Goal: Task Accomplishment & Management: Use online tool/utility

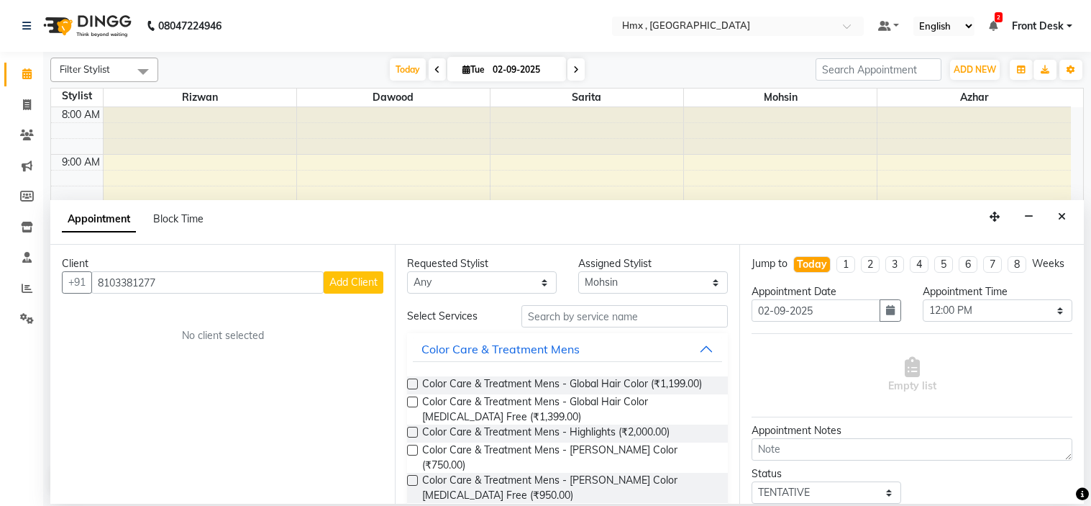
select select "39110"
select select "720"
select select "tentative"
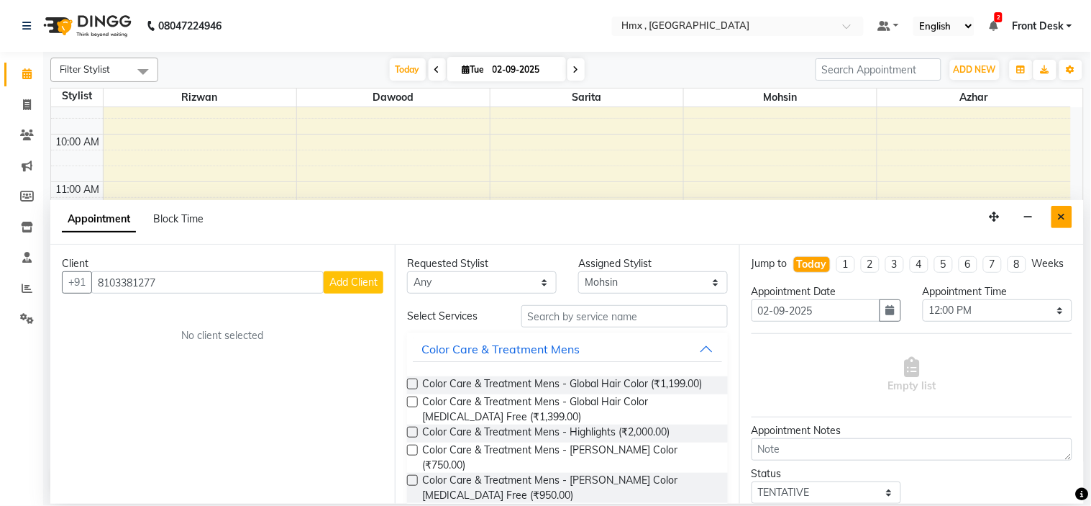
type input "8103381277"
click at [1061, 216] on icon "Close" at bounding box center [1062, 216] width 8 height 10
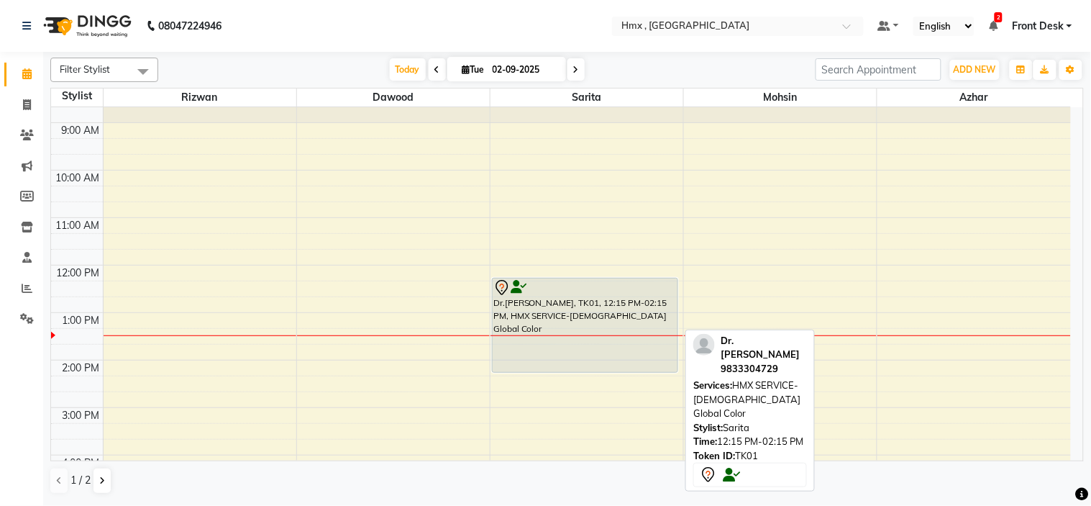
scroll to position [0, 0]
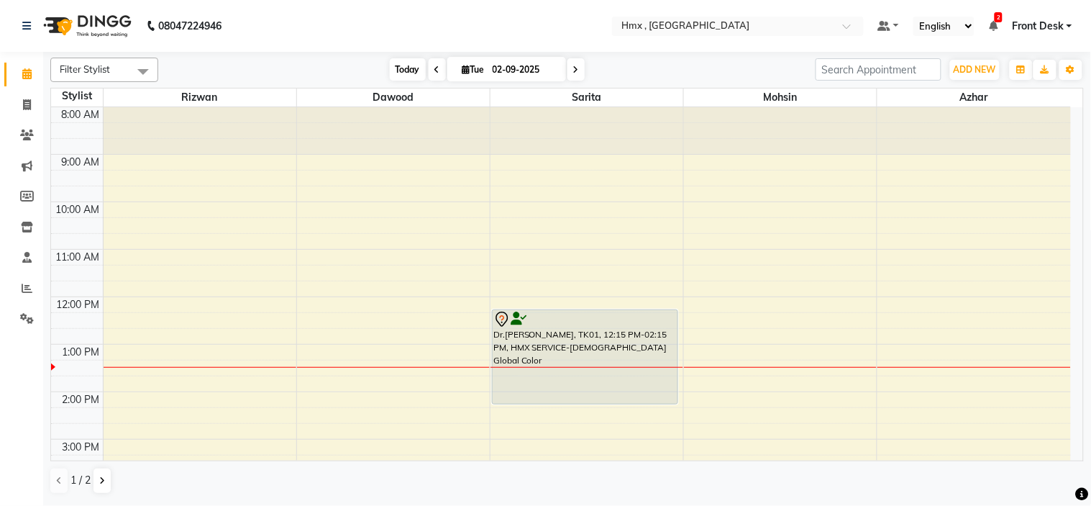
click at [391, 67] on span "Today" at bounding box center [408, 69] width 36 height 22
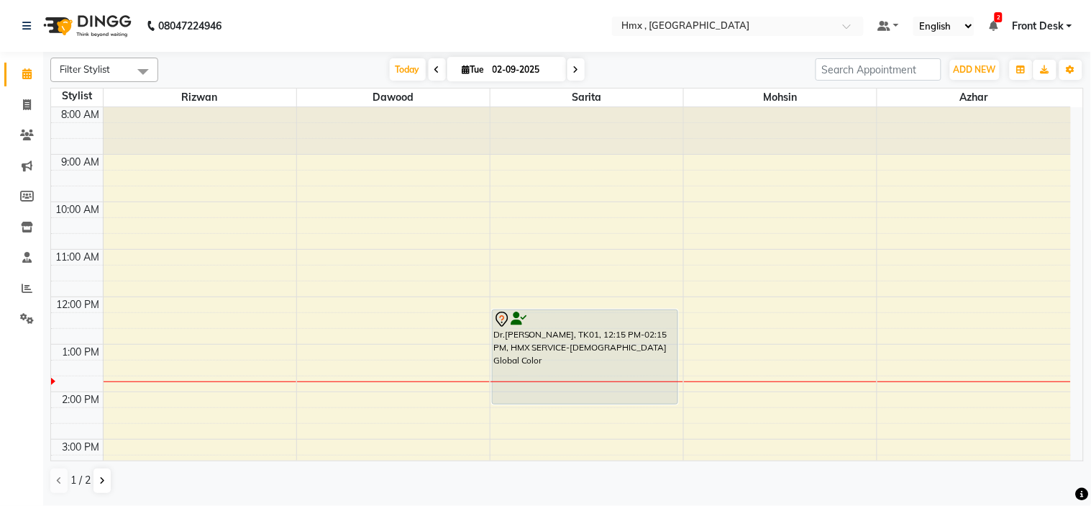
drag, startPoint x: 583, startPoint y: 259, endPoint x: 611, endPoint y: 278, distance: 34.7
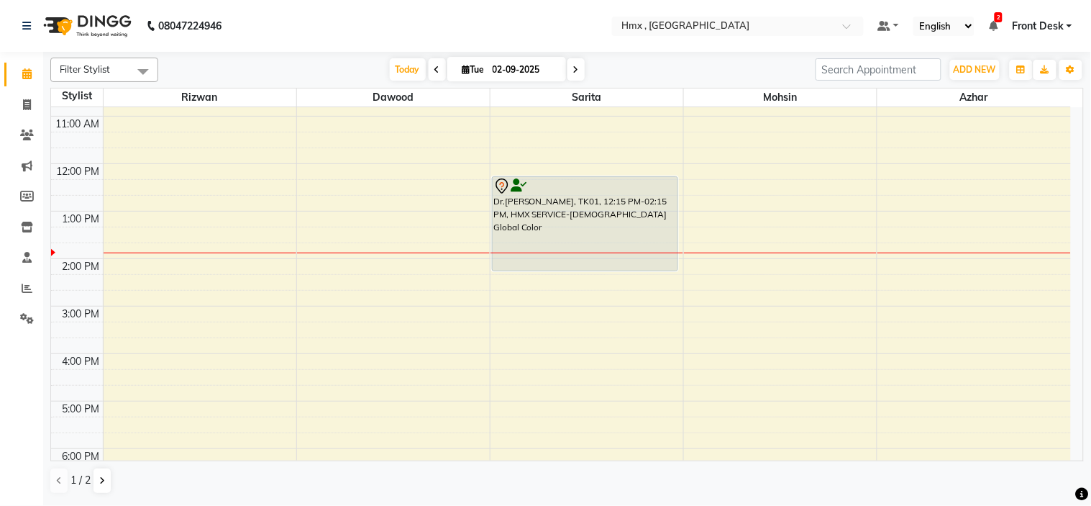
scroll to position [160, 0]
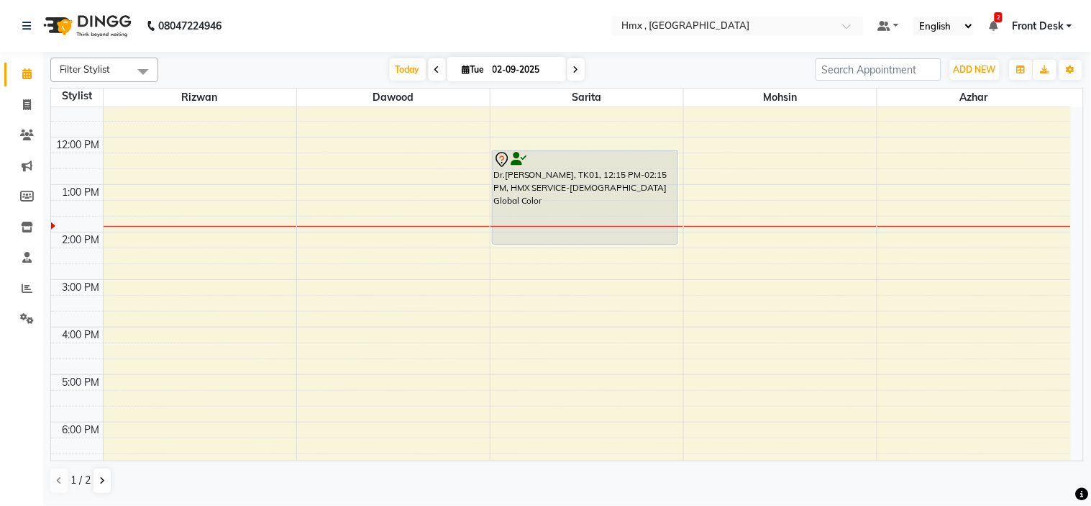
click at [908, 291] on div "8:00 AM 9:00 AM 10:00 AM 11:00 AM 12:00 PM 1:00 PM 2:00 PM 3:00 PM 4:00 PM 5:00…" at bounding box center [561, 280] width 1020 height 664
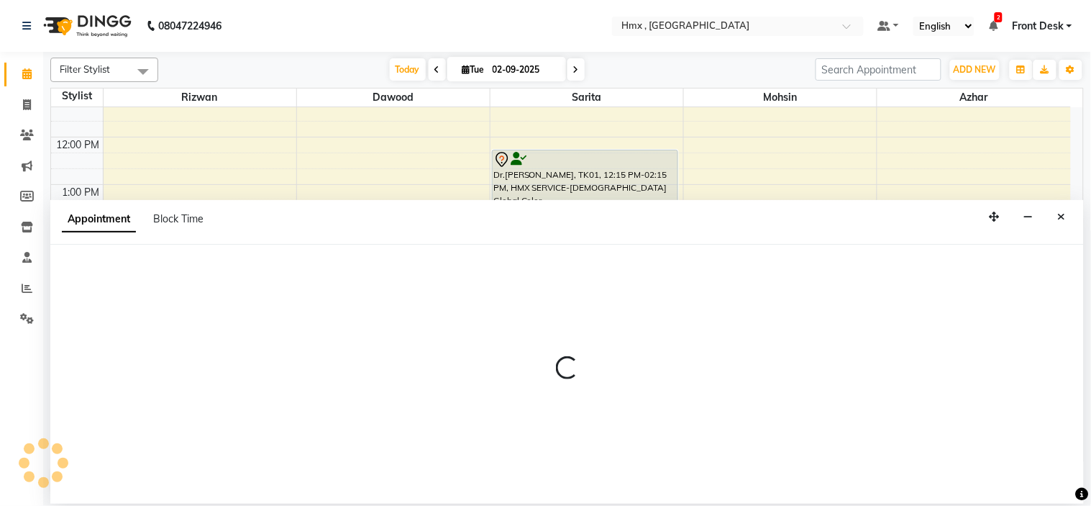
select select "39098"
select select "900"
select select "tentative"
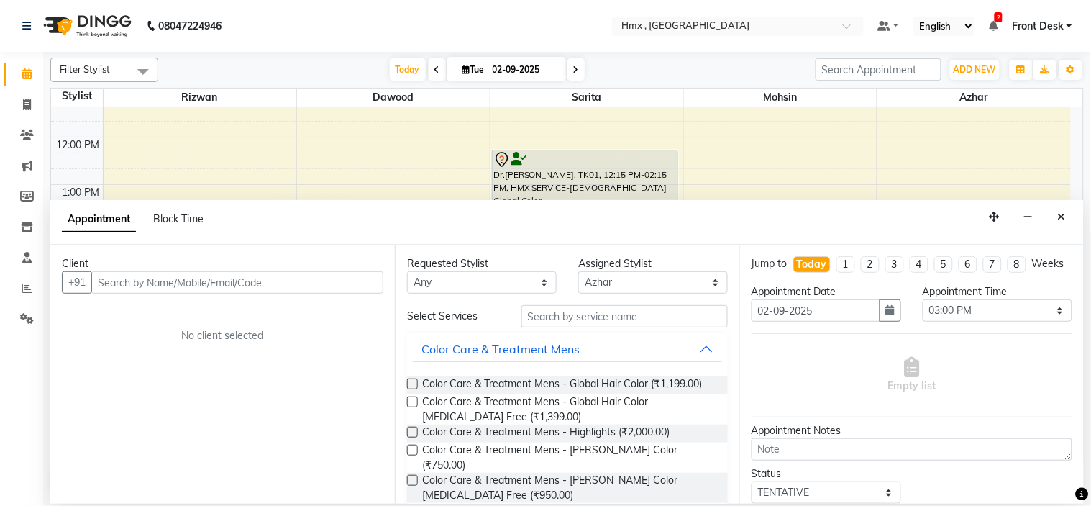
click at [227, 275] on input "text" at bounding box center [237, 282] width 292 height 22
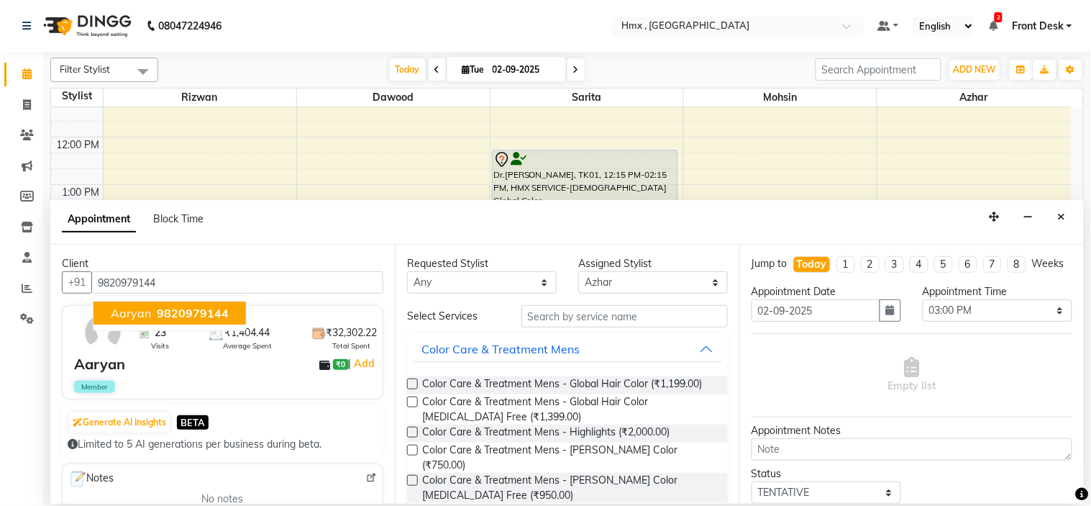
click at [201, 308] on span "9820979144" at bounding box center [193, 313] width 72 height 14
type input "9820979144"
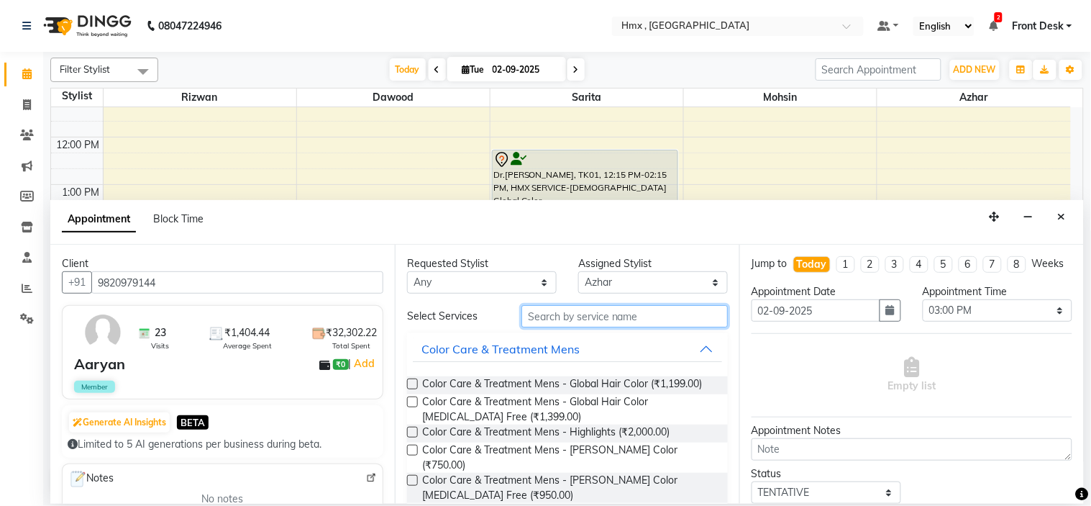
click at [584, 314] on input "text" at bounding box center [624, 316] width 206 height 22
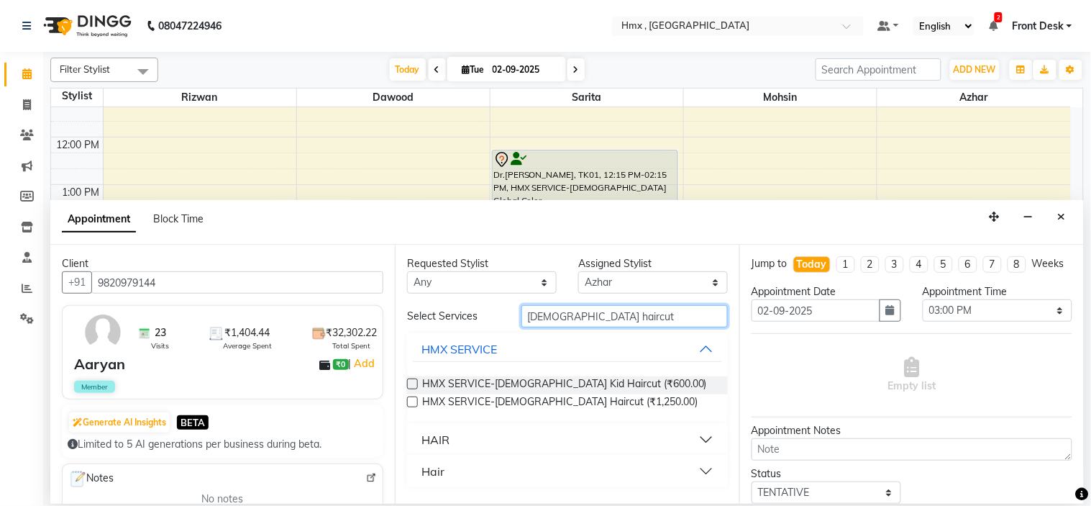
type input "[DEMOGRAPHIC_DATA] haircut"
click at [538, 437] on button "HAIR" at bounding box center [567, 439] width 309 height 26
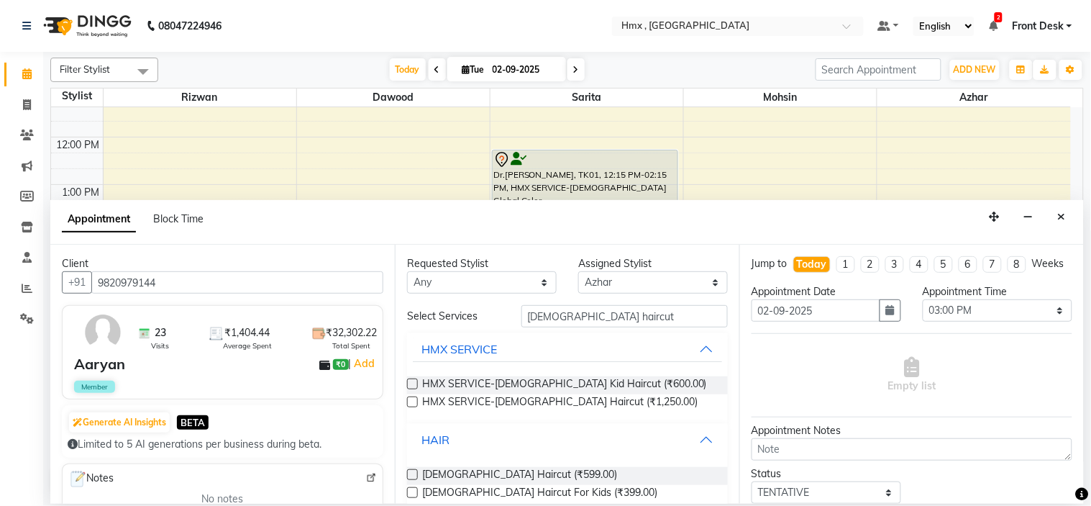
scroll to position [52, 0]
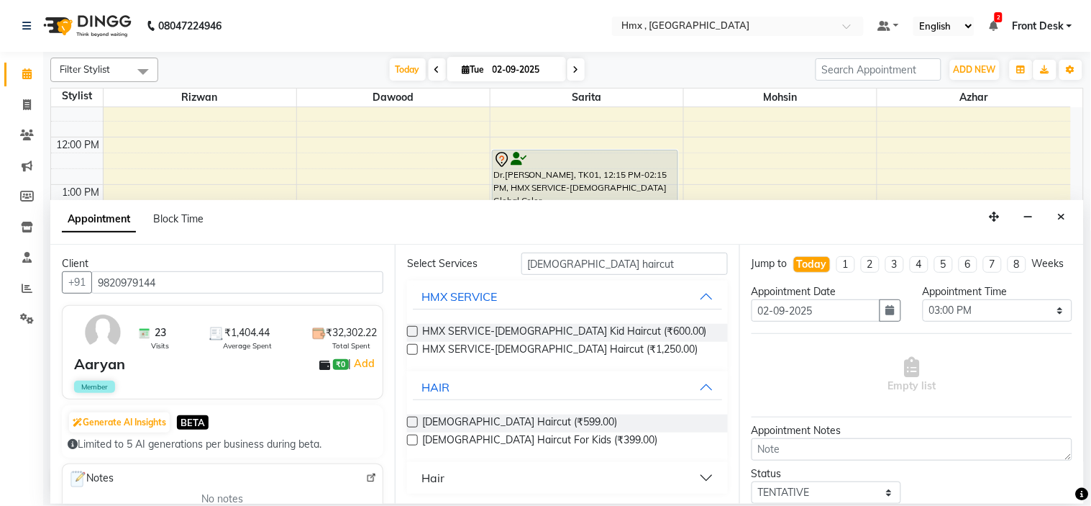
click at [411, 419] on label at bounding box center [412, 421] width 11 height 11
click at [411, 419] on input "checkbox" at bounding box center [411, 423] width 9 height 9
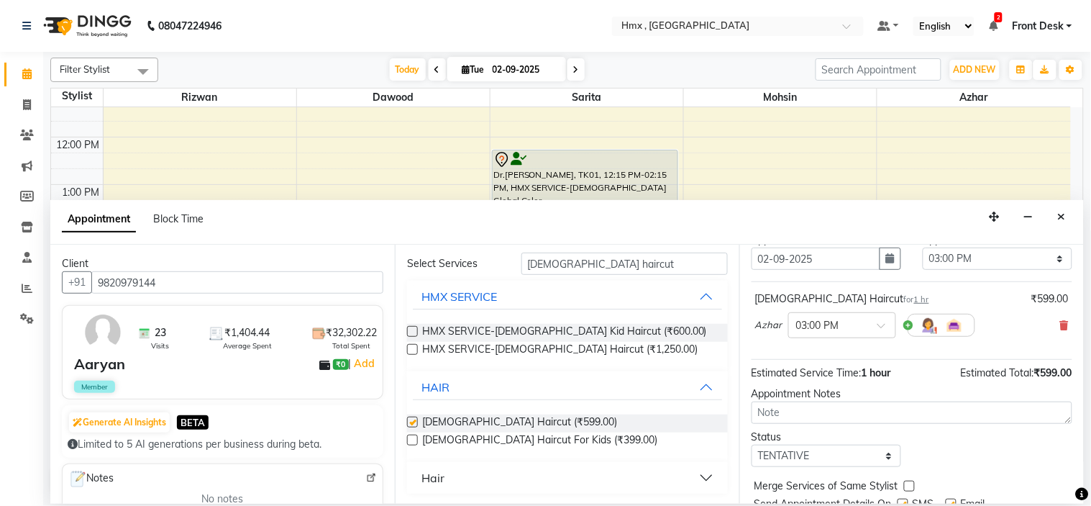
checkbox input "false"
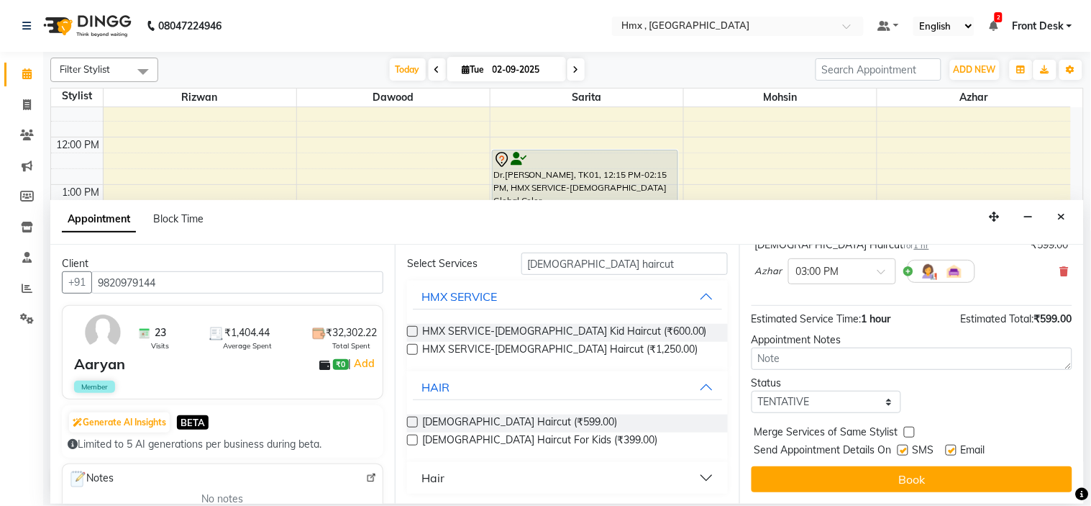
scroll to position [119, 0]
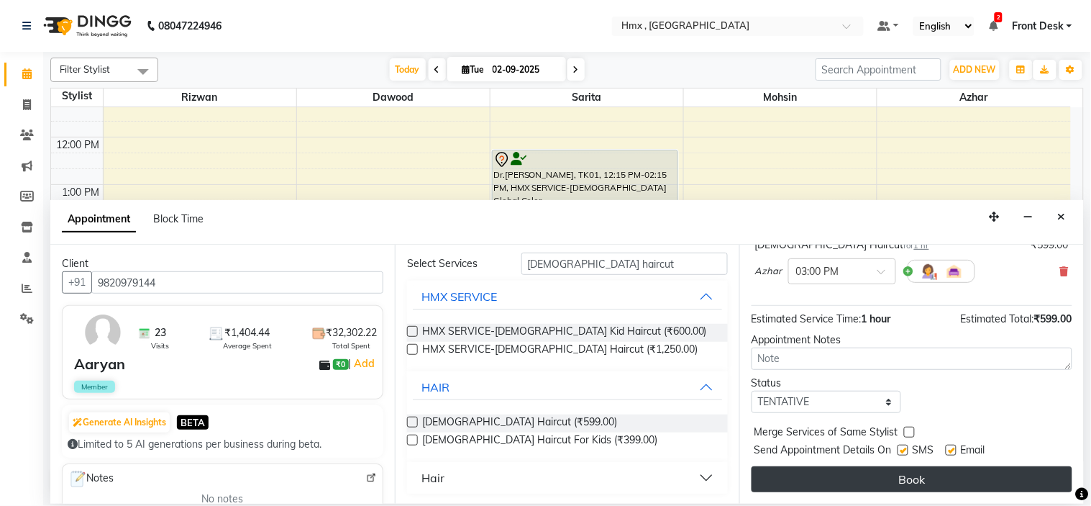
click at [912, 478] on button "Book" at bounding box center [912, 479] width 321 height 26
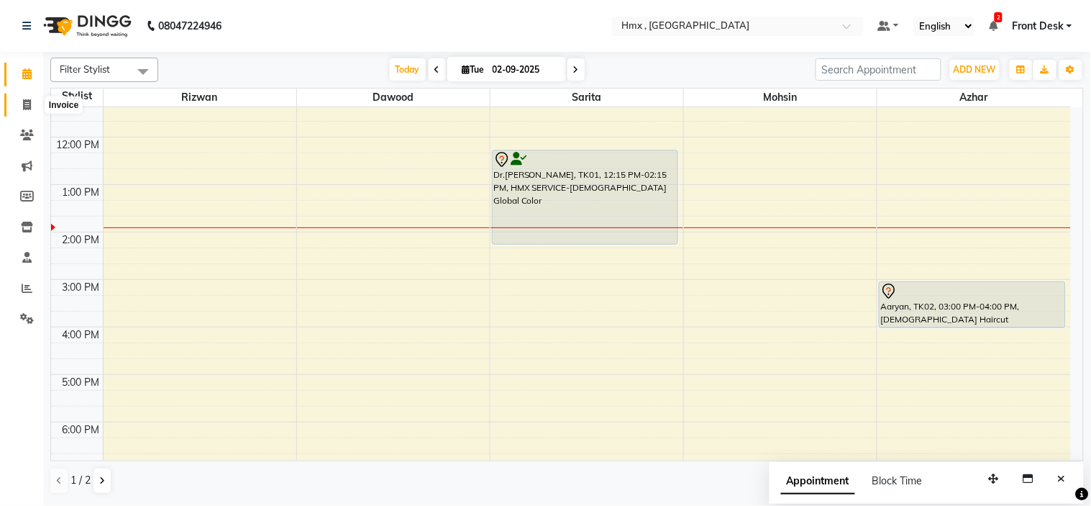
drag, startPoint x: 25, startPoint y: 96, endPoint x: 39, endPoint y: 97, distance: 13.7
click at [25, 97] on span at bounding box center [26, 105] width 25 height 17
select select "service"
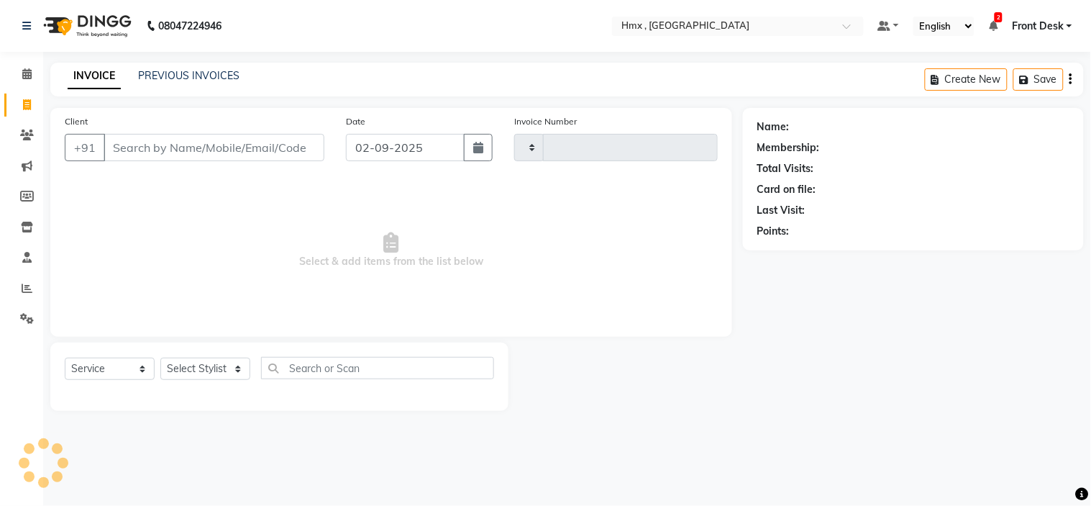
type input "1945"
select select "5711"
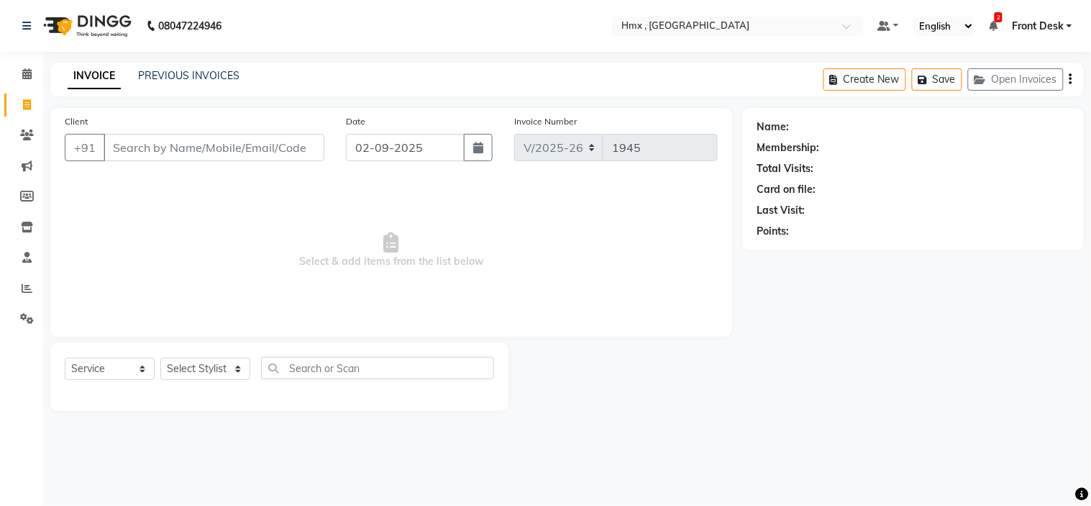
click at [173, 150] on input "Client" at bounding box center [214, 147] width 221 height 27
type input "8103381277"
click at [271, 145] on span "Add Client" at bounding box center [287, 147] width 57 height 14
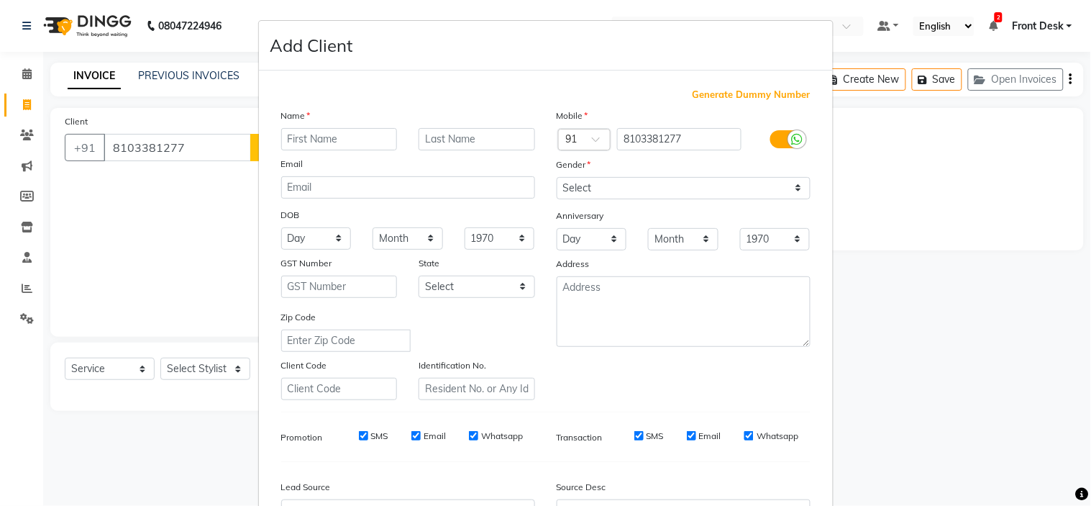
click at [307, 142] on input "text" at bounding box center [339, 139] width 117 height 22
type input "unkn"
click at [585, 187] on select "Select [DEMOGRAPHIC_DATA] [DEMOGRAPHIC_DATA] Other Prefer Not To Say" at bounding box center [684, 188] width 254 height 22
select select "[DEMOGRAPHIC_DATA]"
click at [557, 177] on select "Select [DEMOGRAPHIC_DATA] [DEMOGRAPHIC_DATA] Other Prefer Not To Say" at bounding box center [684, 188] width 254 height 22
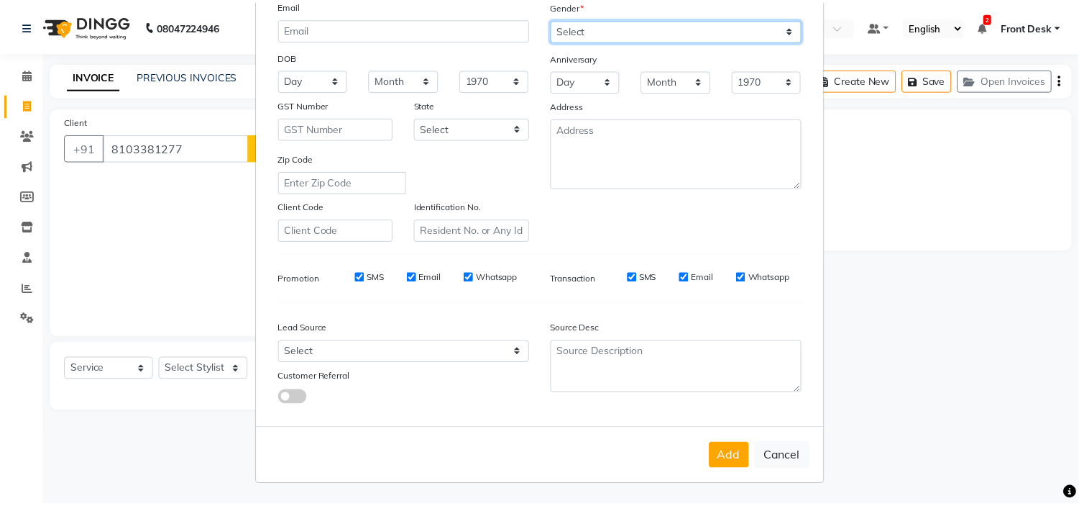
scroll to position [159, 0]
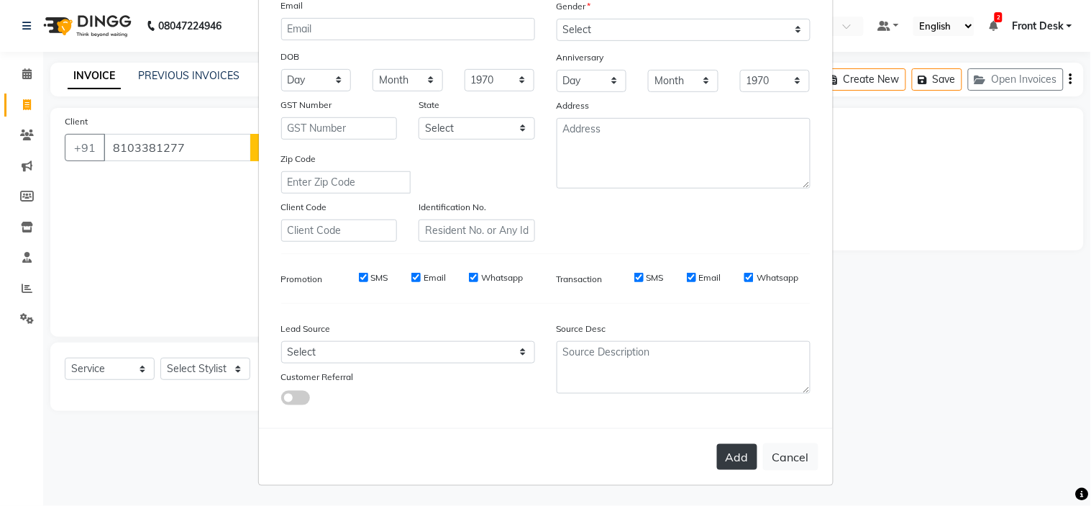
click at [730, 448] on button "Add" at bounding box center [737, 457] width 40 height 26
select select
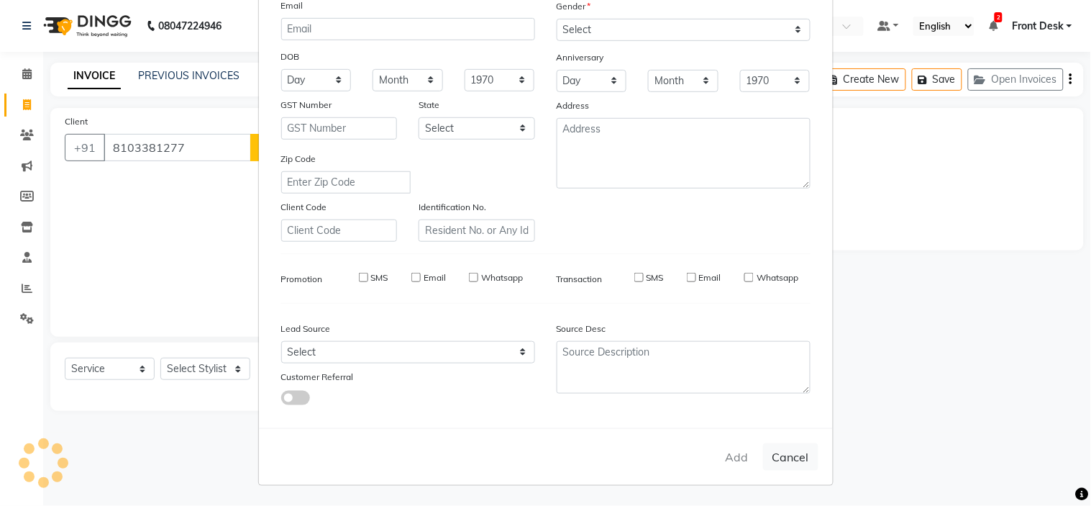
select select
checkbox input "false"
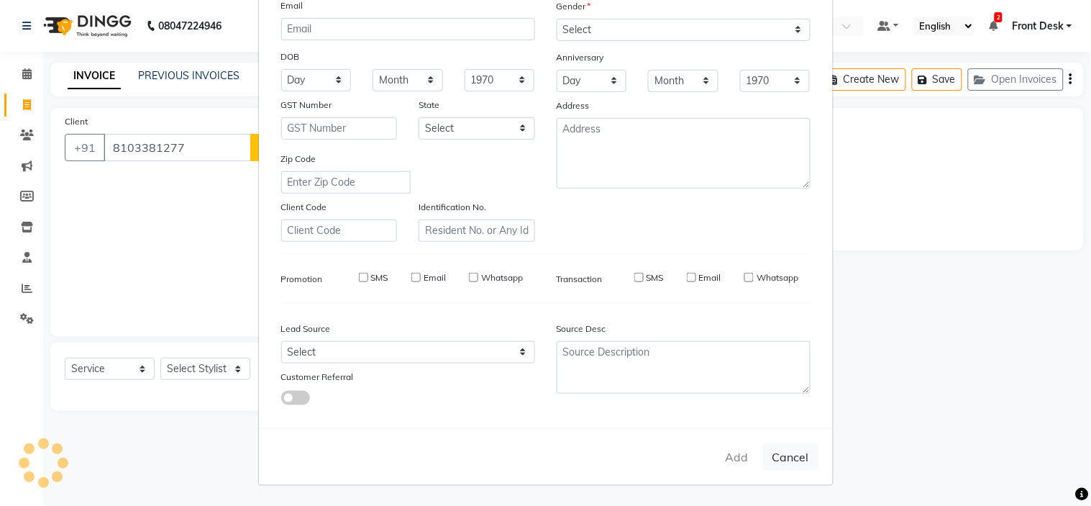
checkbox input "false"
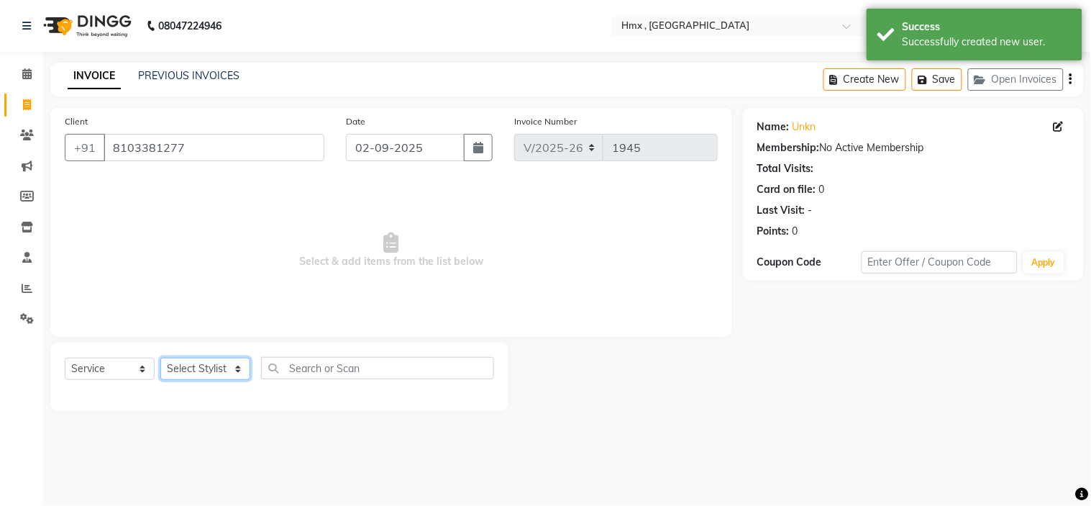
click at [200, 370] on select "Select Stylist [PERSON_NAME] [PERSON_NAME] Front Desk Kaikasha [PERSON_NAME] [P…" at bounding box center [205, 368] width 90 height 22
select select "39110"
click at [160, 358] on select "Select Stylist [PERSON_NAME] [PERSON_NAME] Front Desk Kaikasha [PERSON_NAME] [P…" at bounding box center [205, 368] width 90 height 22
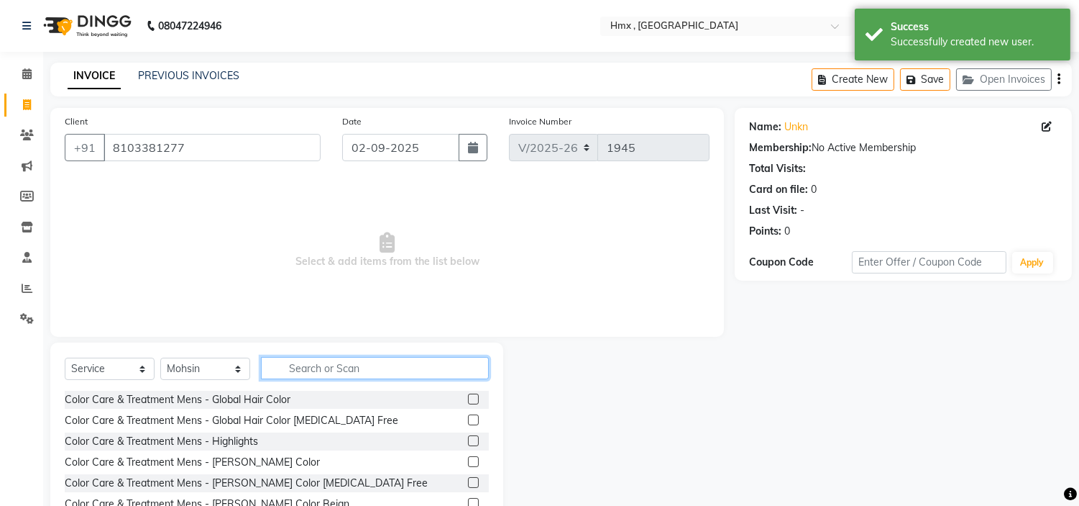
drag, startPoint x: 385, startPoint y: 370, endPoint x: 360, endPoint y: 390, distance: 32.8
click at [382, 372] on input "text" at bounding box center [375, 368] width 228 height 22
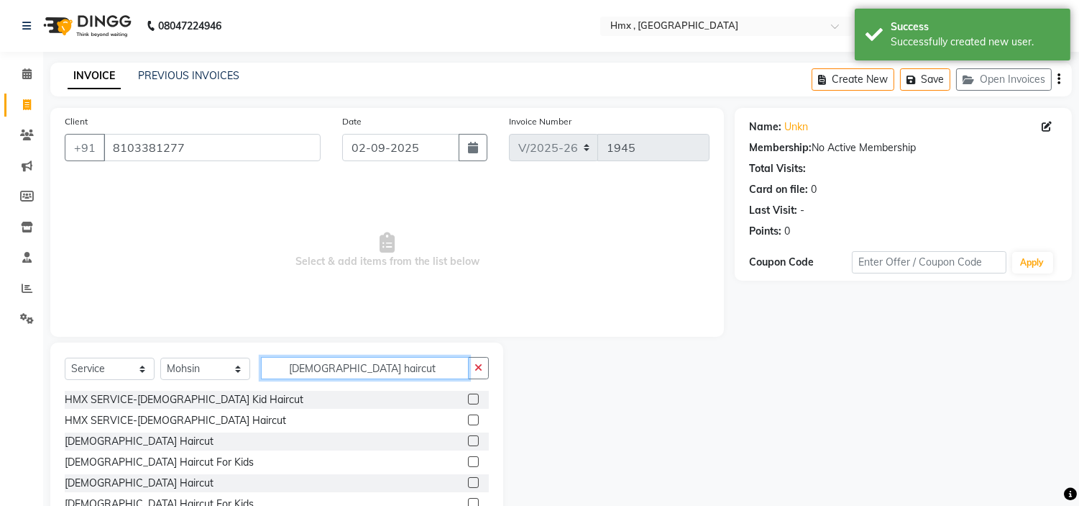
type input "[DEMOGRAPHIC_DATA] haircut"
click at [475, 437] on label at bounding box center [473, 440] width 11 height 11
click at [475, 437] on input "checkbox" at bounding box center [472, 441] width 9 height 9
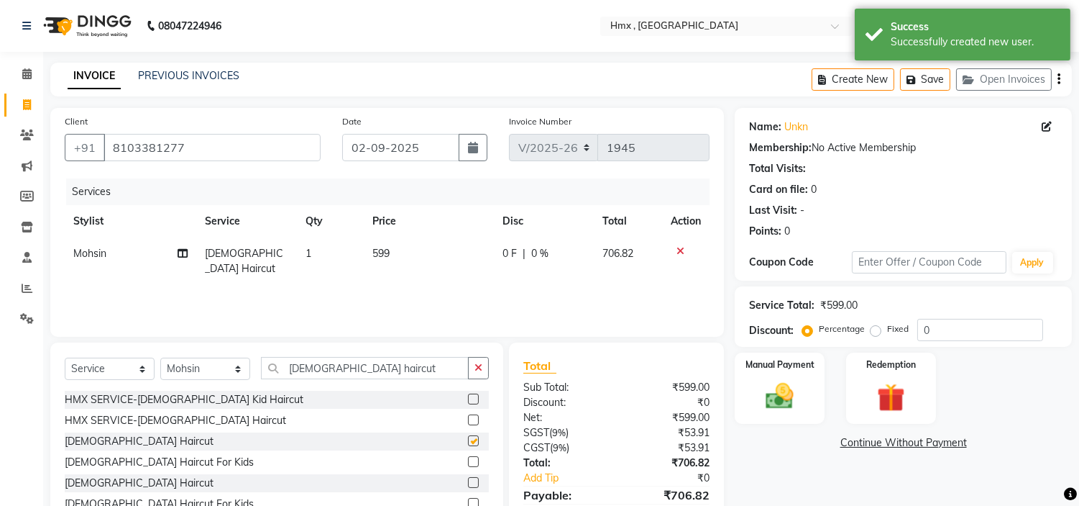
checkbox input "false"
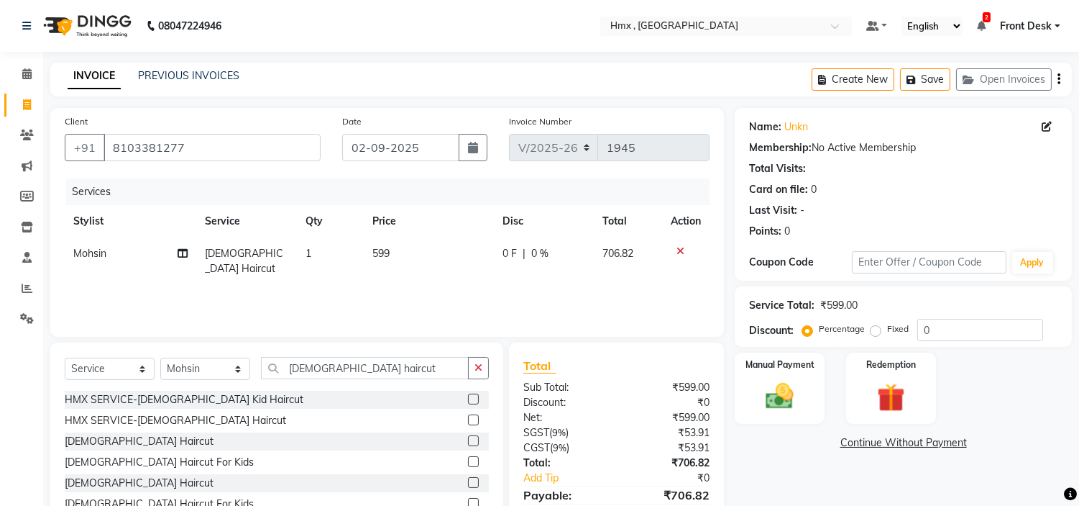
drag, startPoint x: 390, startPoint y: 278, endPoint x: 452, endPoint y: 289, distance: 62.8
click at [393, 280] on div "Services Stylist Service Qty Price Disc Total Action [PERSON_NAME] [DEMOGRAPHIC…" at bounding box center [387, 250] width 645 height 144
drag, startPoint x: 377, startPoint y: 257, endPoint x: 389, endPoint y: 269, distance: 16.8
click at [378, 260] on td "599" at bounding box center [429, 260] width 130 height 47
select select "39110"
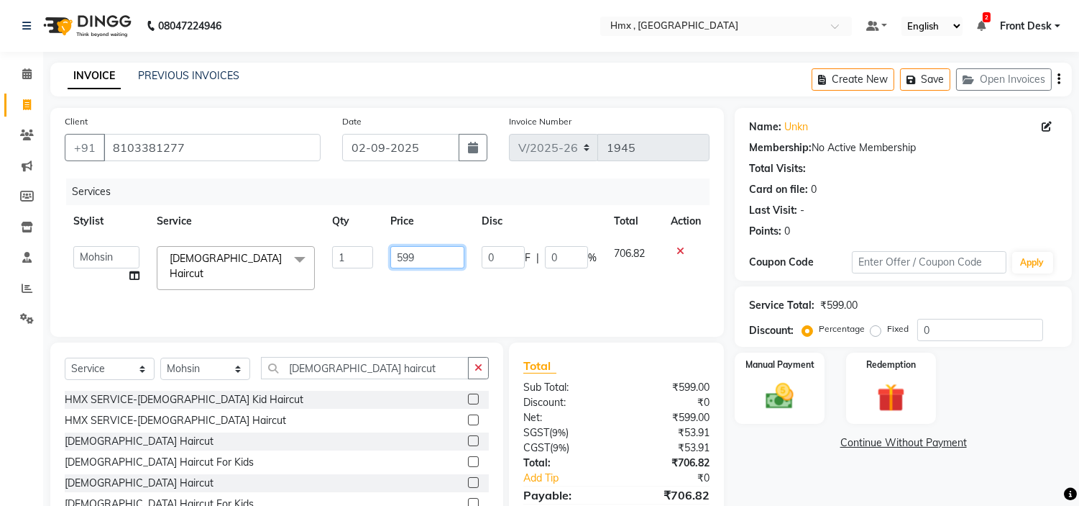
click at [401, 263] on input "599" at bounding box center [427, 257] width 74 height 22
type input "799"
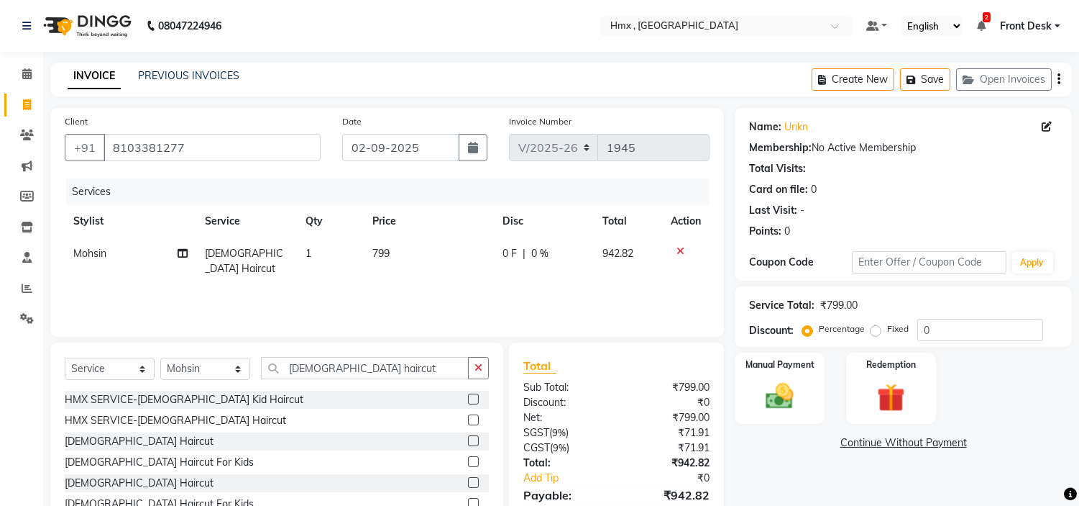
scroll to position [69, 0]
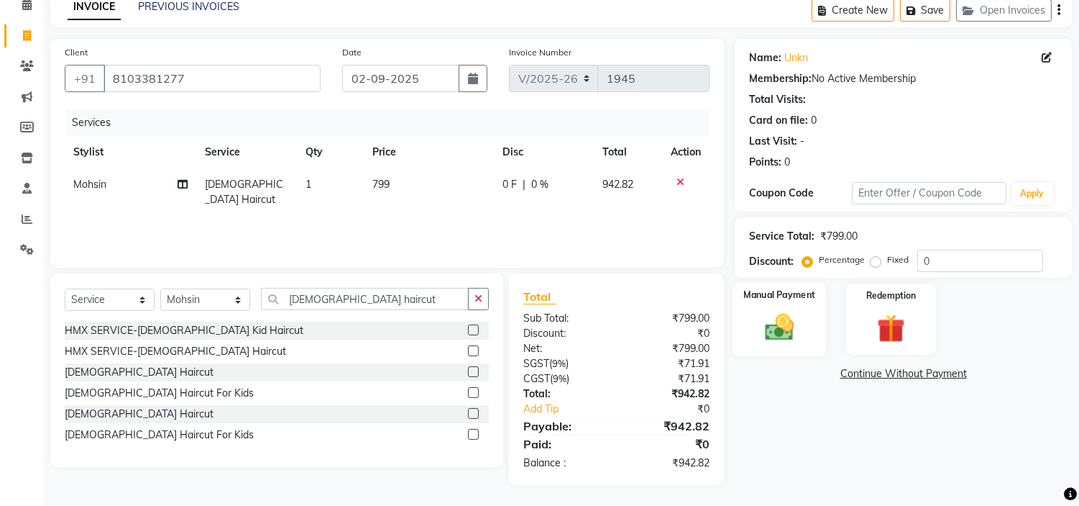
click at [796, 319] on img at bounding box center [780, 328] width 47 height 34
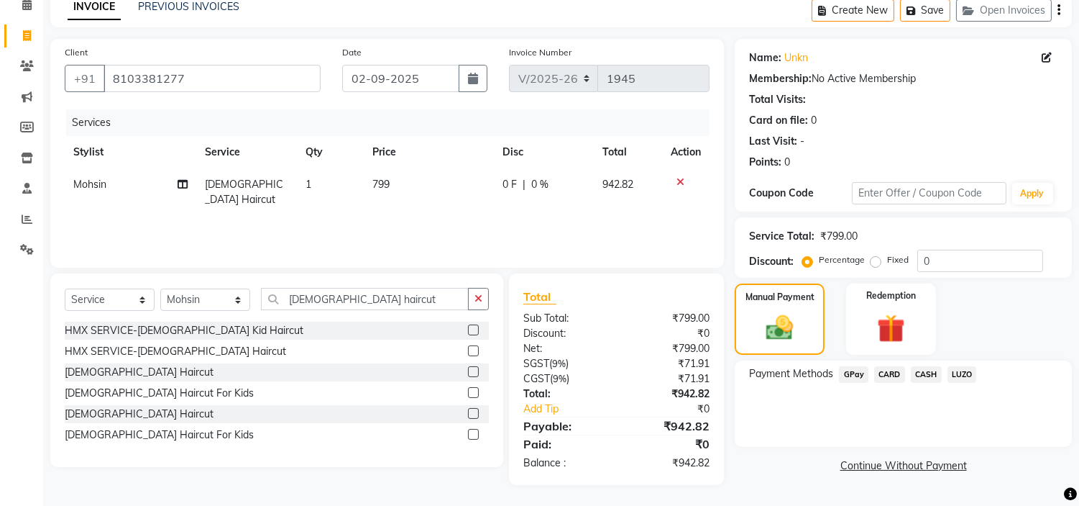
click at [857, 378] on span "GPay" at bounding box center [853, 374] width 29 height 17
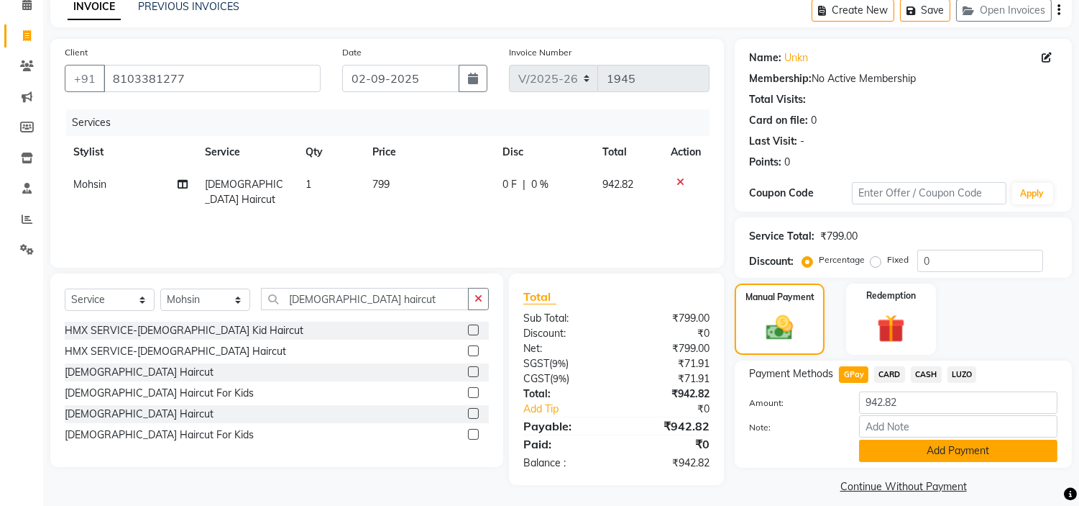
click at [900, 454] on button "Add Payment" at bounding box center [958, 450] width 198 height 22
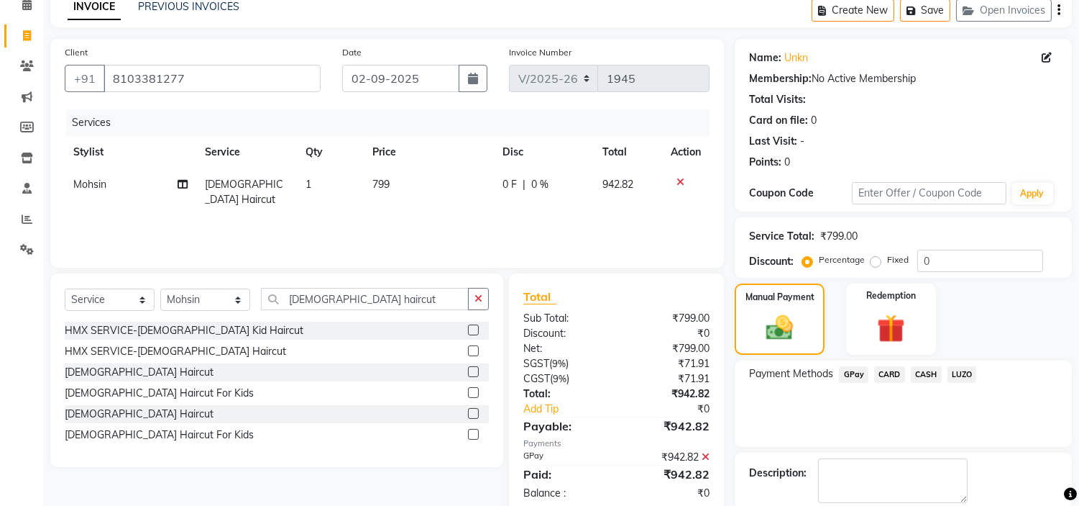
scroll to position [141, 0]
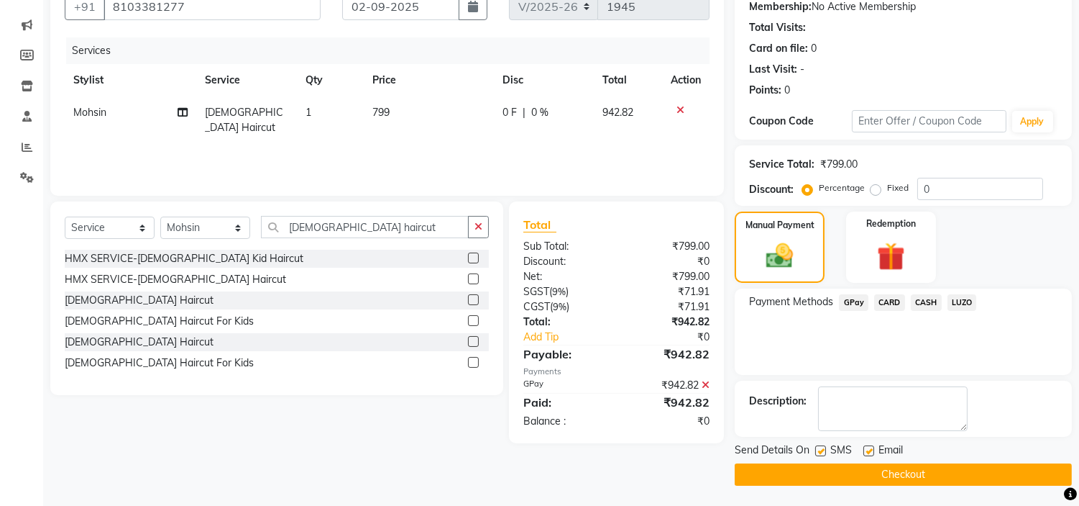
click at [853, 472] on button "Checkout" at bounding box center [903, 474] width 337 height 22
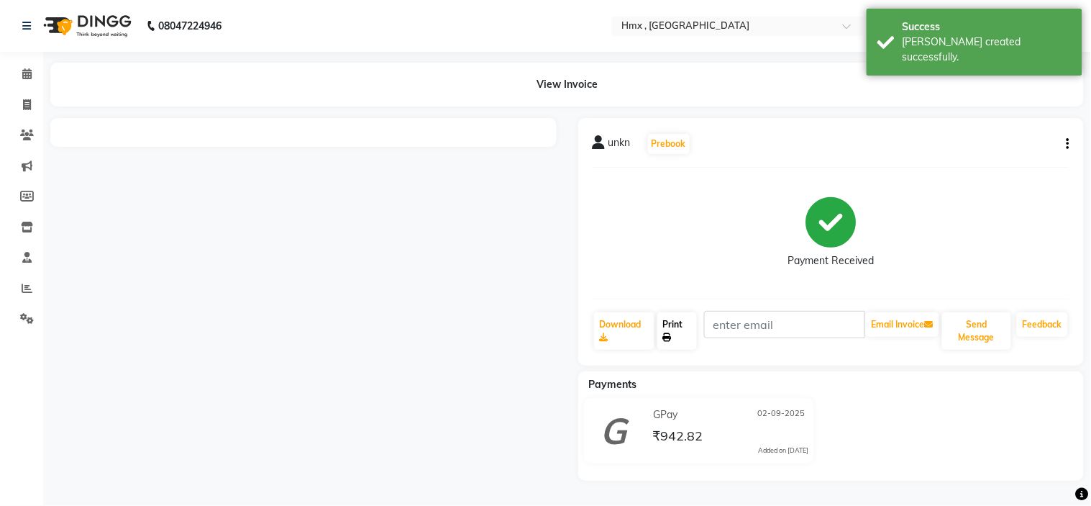
click at [687, 326] on link "Print" at bounding box center [677, 330] width 40 height 37
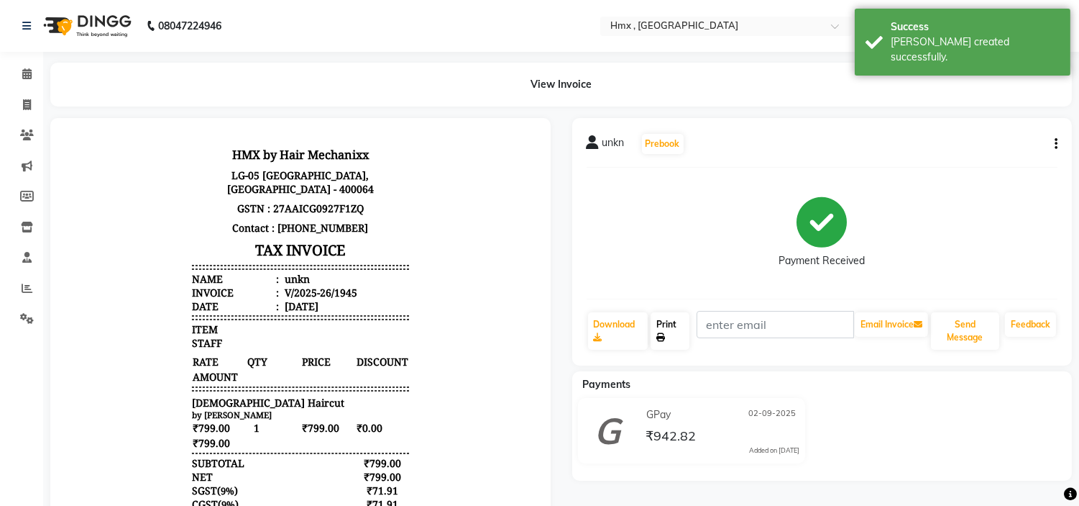
click at [667, 326] on link "Print" at bounding box center [670, 330] width 39 height 37
click at [25, 79] on icon at bounding box center [26, 73] width 9 height 11
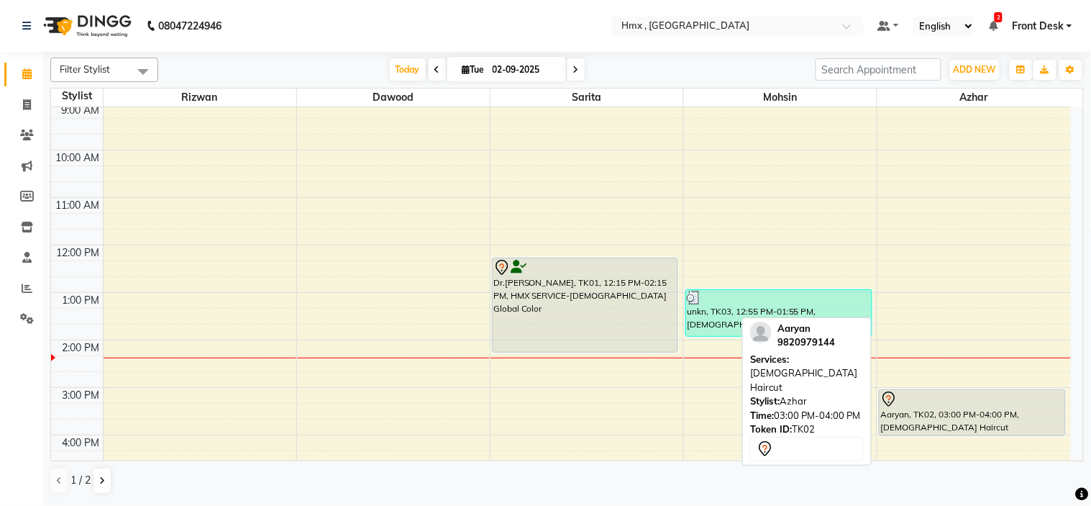
scroll to position [80, 0]
